Goal: Task Accomplishment & Management: Use online tool/utility

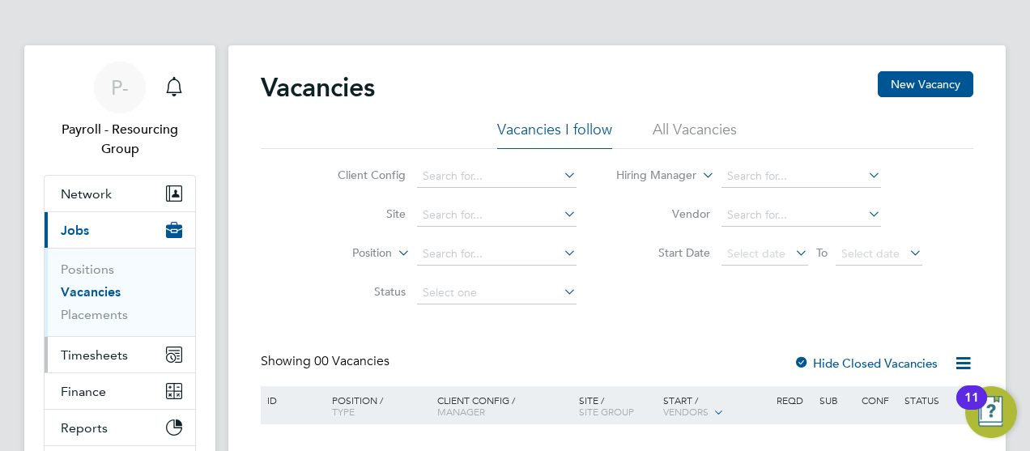
click at [93, 353] on span "Timesheets" at bounding box center [94, 354] width 67 height 15
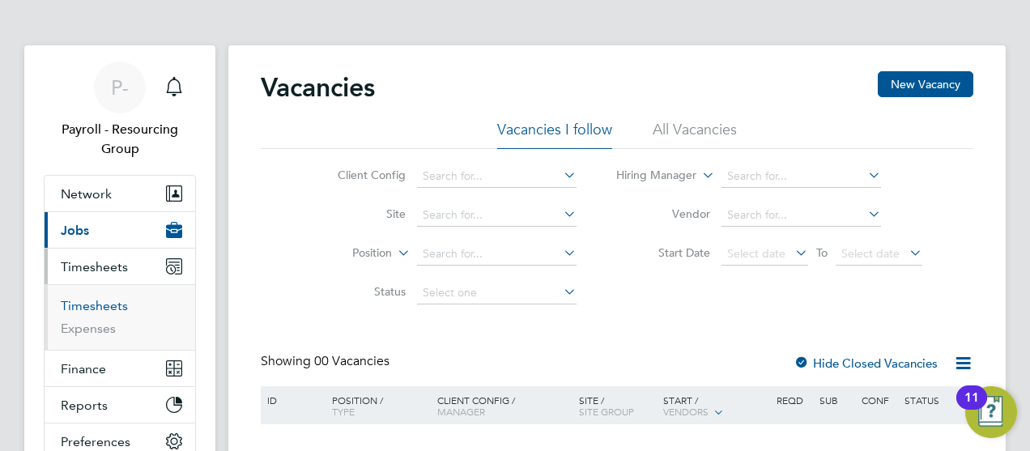
click at [93, 304] on link "Timesheets" at bounding box center [94, 305] width 67 height 15
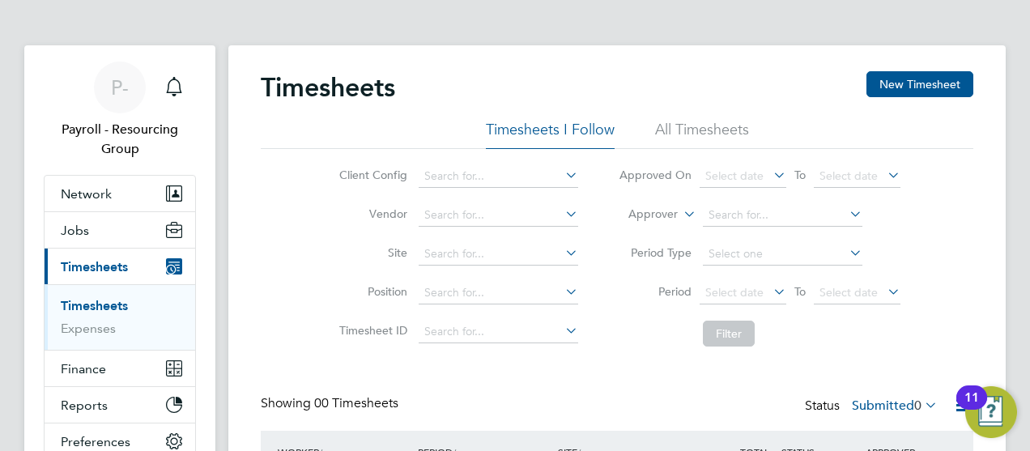
click at [701, 134] on li "All Timesheets" at bounding box center [702, 134] width 94 height 29
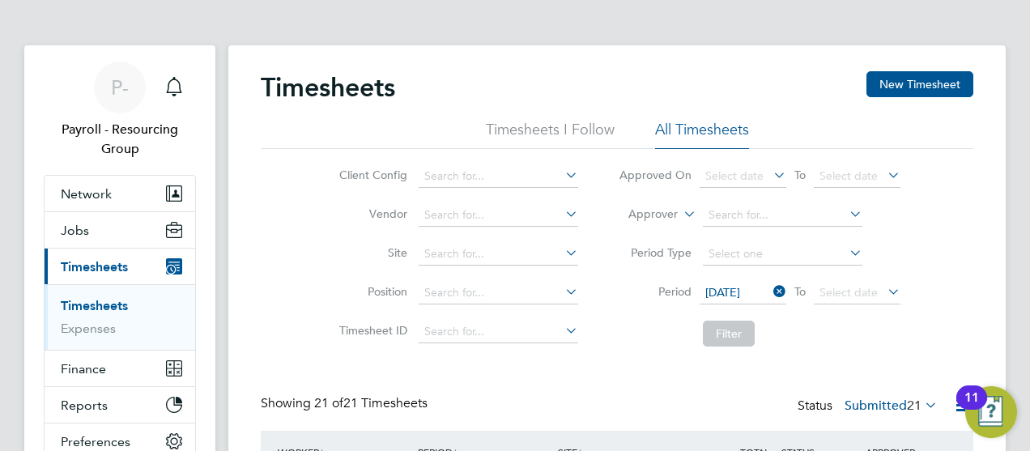
click at [741, 293] on span "[DATE]" at bounding box center [742, 294] width 87 height 22
click at [856, 293] on span "[DATE]" at bounding box center [857, 294] width 87 height 22
click at [728, 333] on button "Filter" at bounding box center [729, 334] width 52 height 26
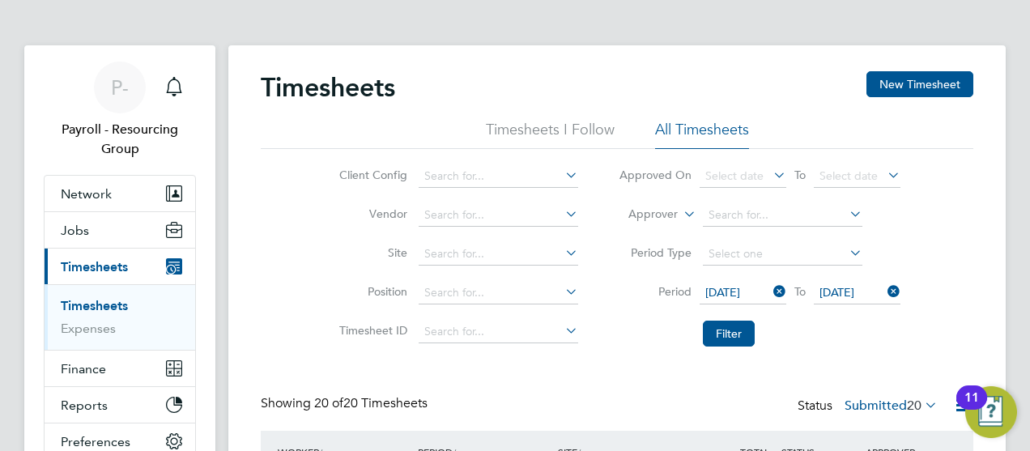
click at [887, 405] on label "Submitted 20" at bounding box center [890, 405] width 93 height 16
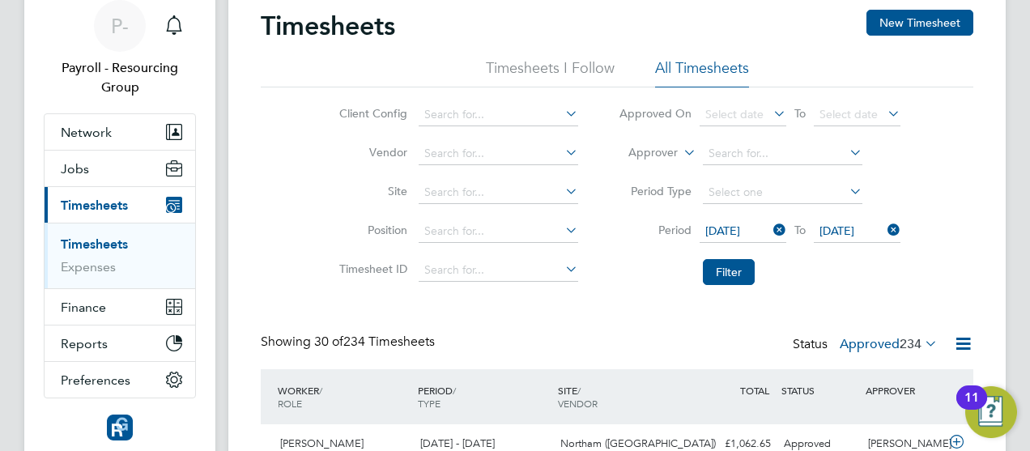
click at [962, 342] on icon at bounding box center [963, 344] width 20 height 20
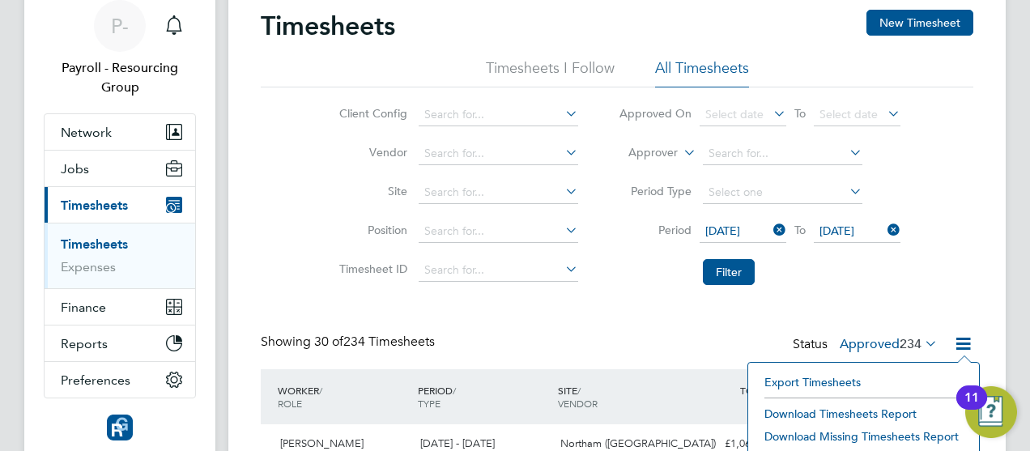
click at [862, 412] on li "Download Timesheets Report" at bounding box center [863, 413] width 215 height 23
